Goal: Navigation & Orientation: Find specific page/section

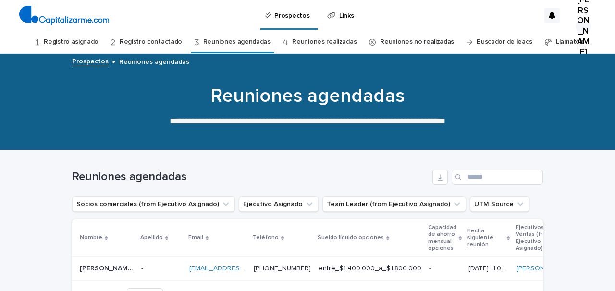
click at [158, 41] on link "Registro contactado" at bounding box center [151, 42] width 62 height 23
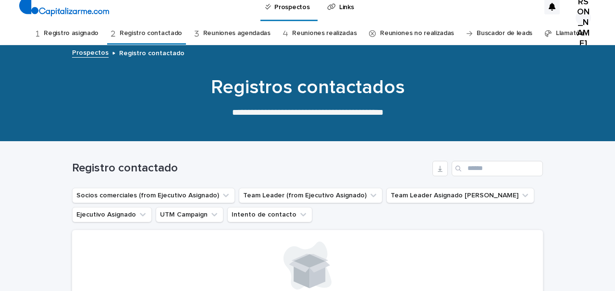
scroll to position [7, 0]
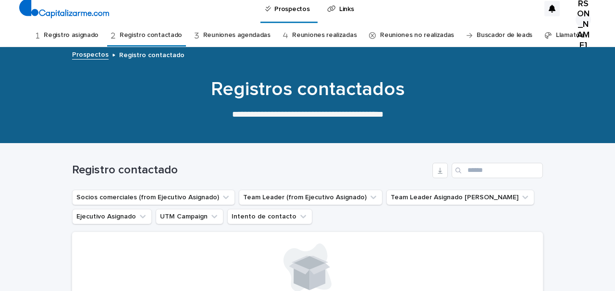
click at [309, 36] on link "Reuniones realizadas" at bounding box center [324, 35] width 64 height 23
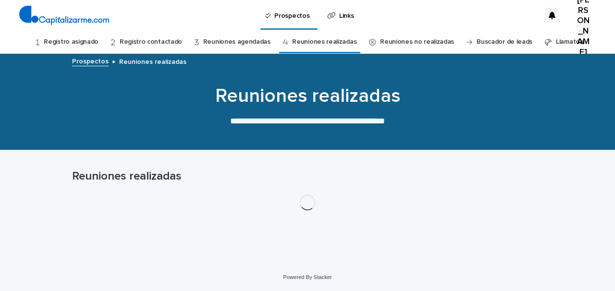
click at [309, 36] on link "Reuniones realizadas" at bounding box center [324, 42] width 64 height 23
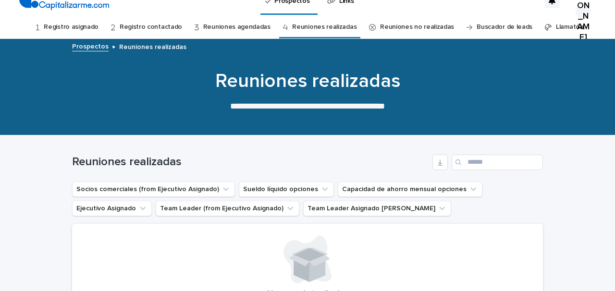
scroll to position [15, 0]
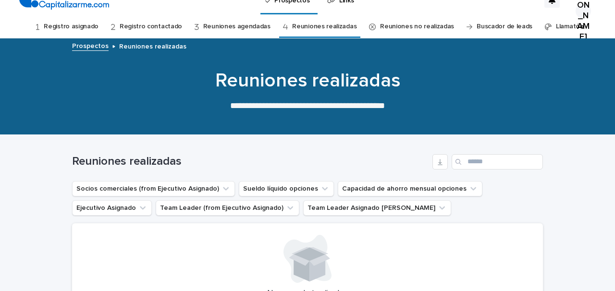
click at [398, 28] on link "Reuniones no realizadas" at bounding box center [417, 26] width 74 height 23
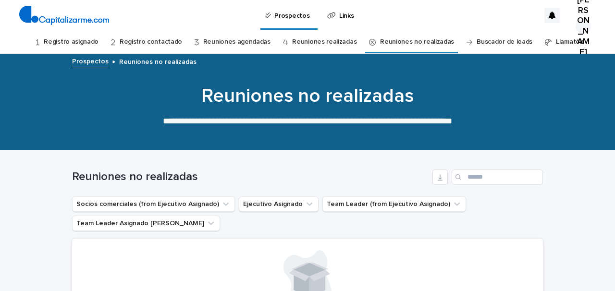
click at [69, 43] on link "Registro asignado" at bounding box center [71, 42] width 55 height 23
